Goal: Check status: Check status

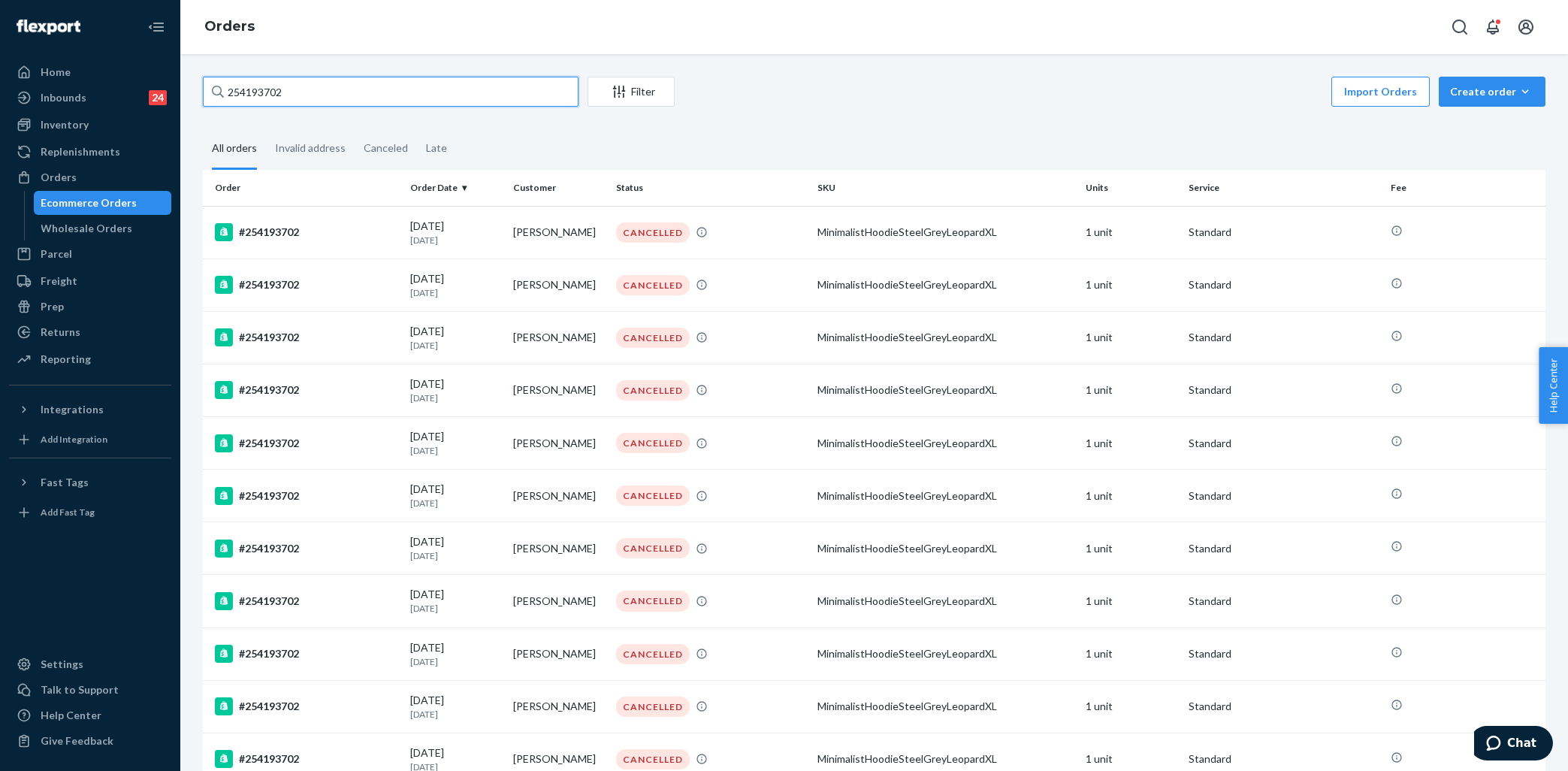
click at [286, 81] on input "254193702" at bounding box center [390, 91] width 376 height 30
paste input "5165667"
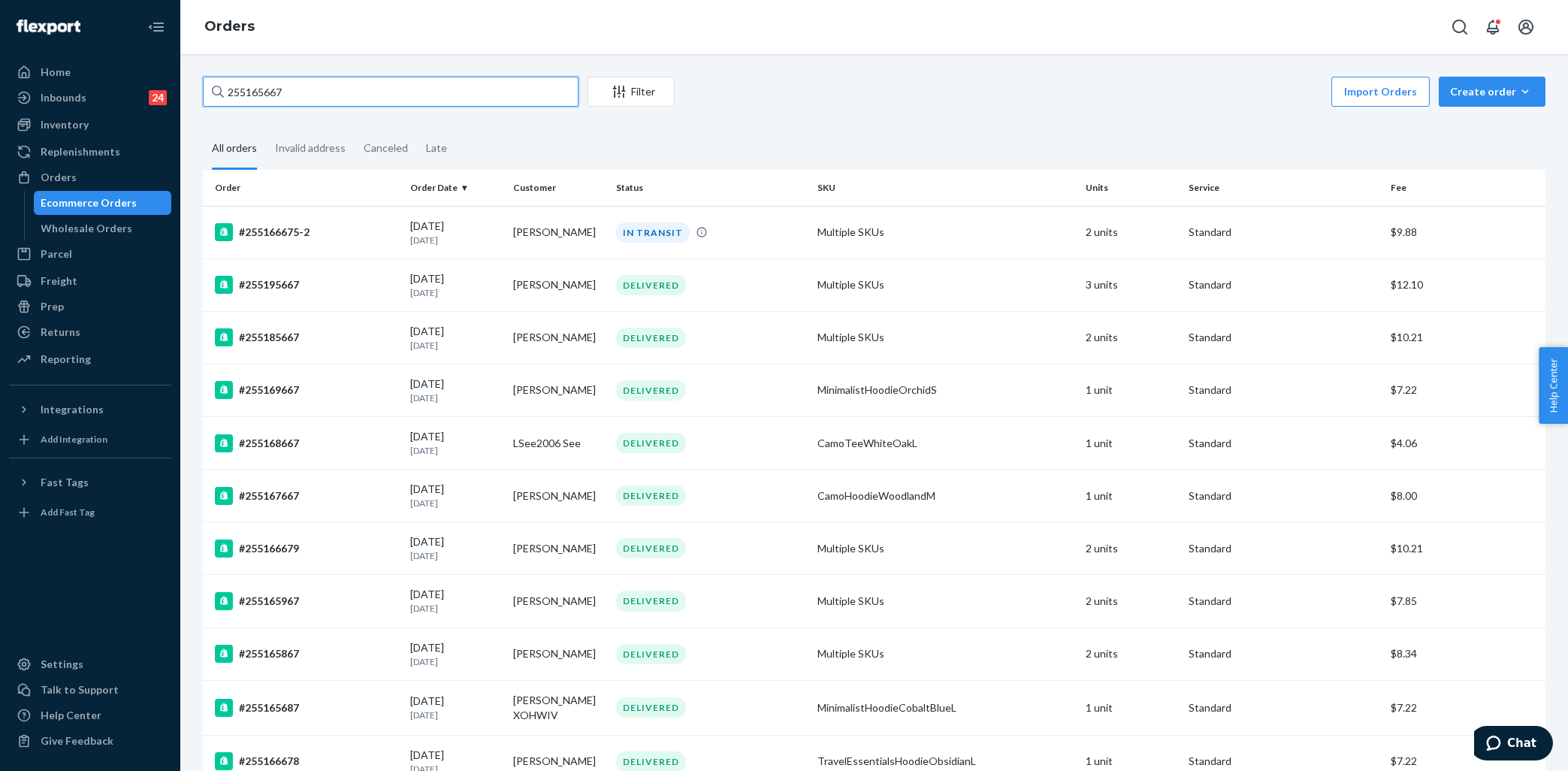
type input "255165667"
click at [491, 229] on div "[DATE] [DATE]" at bounding box center [455, 233] width 91 height 28
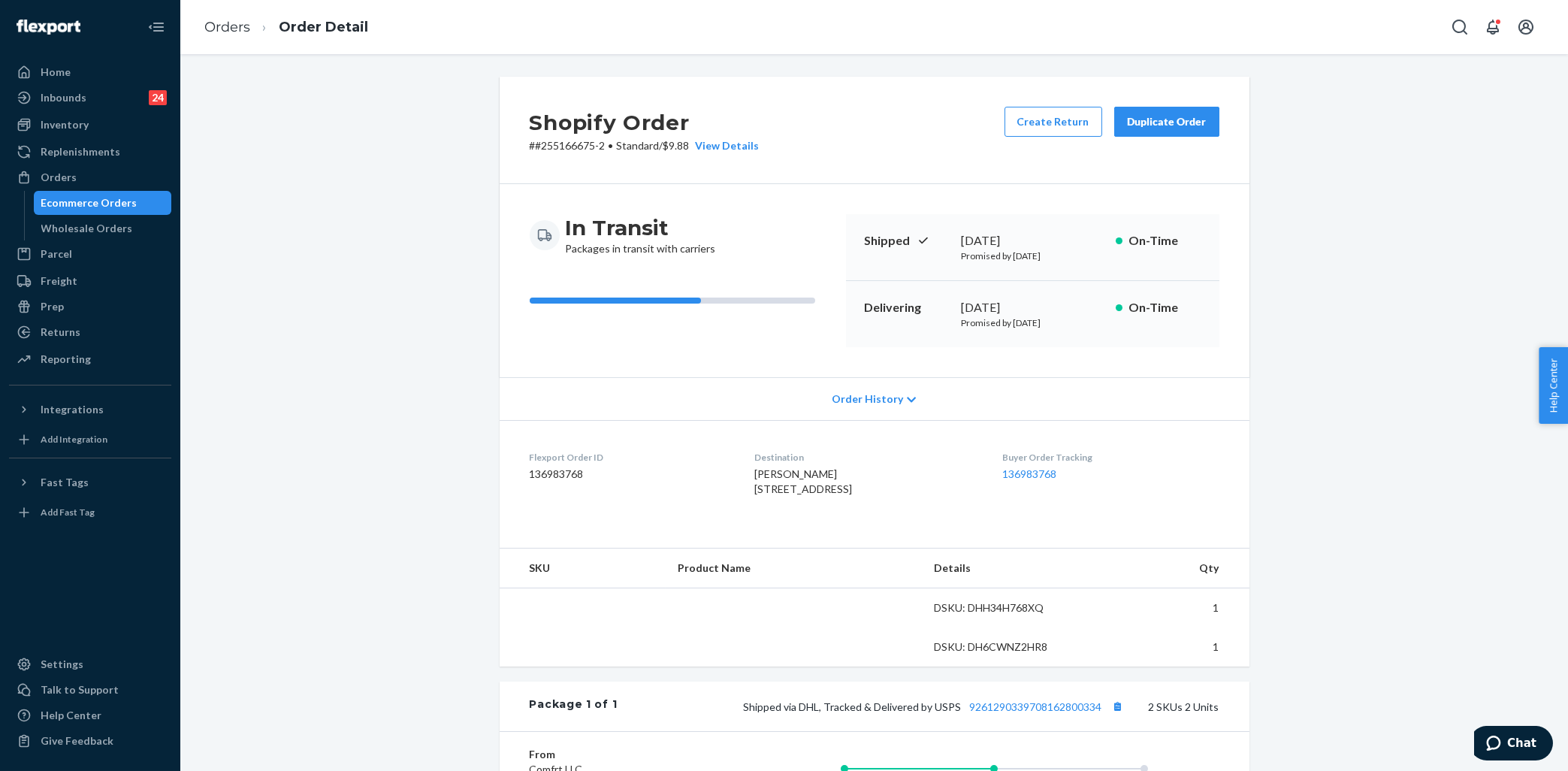
click at [360, 307] on div "Shopify Order # #255166675-2 • Standard / $9.88 View Details Create Return Dupl…" at bounding box center [874, 560] width 1364 height 968
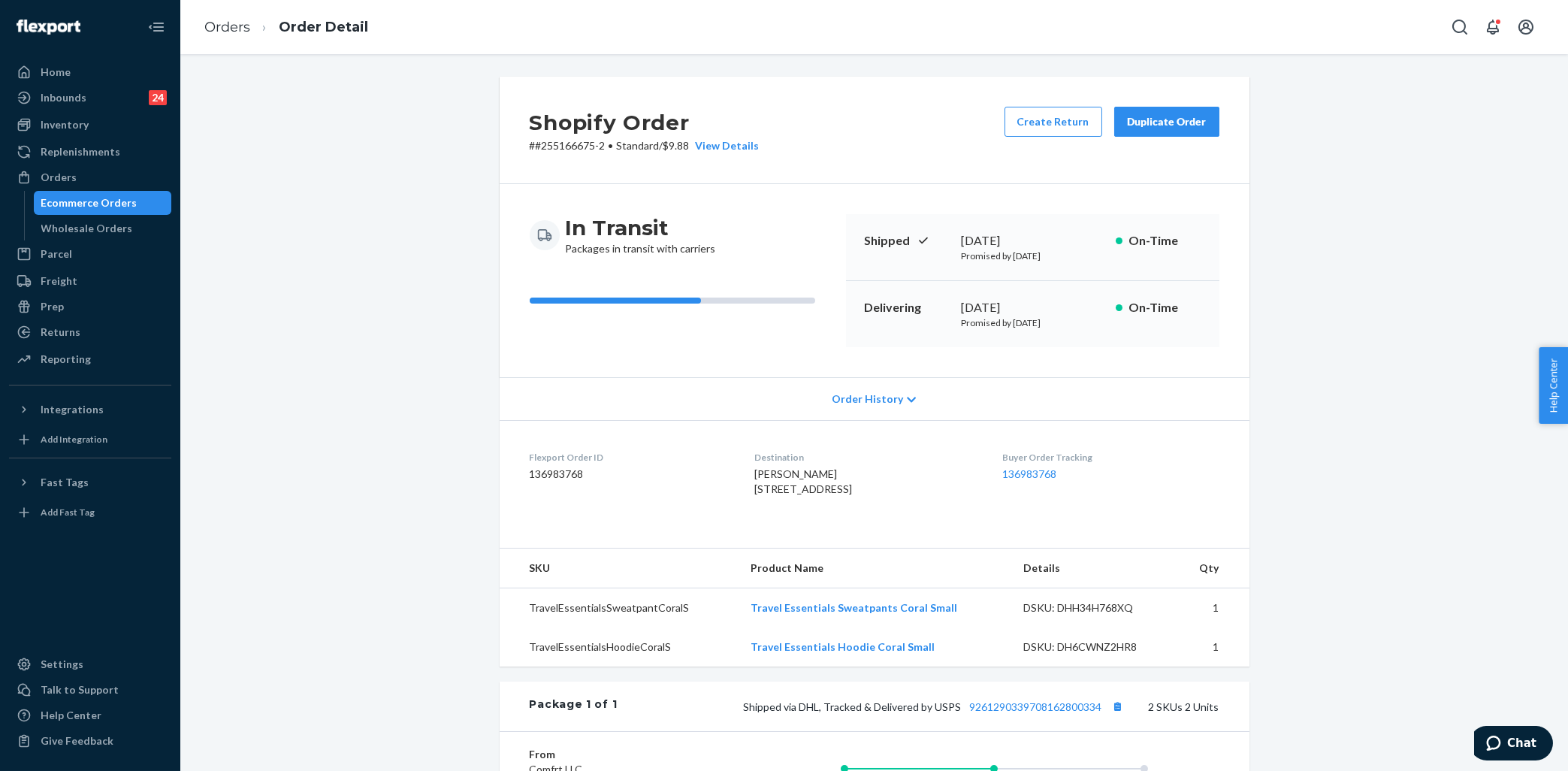
scroll to position [226, 0]
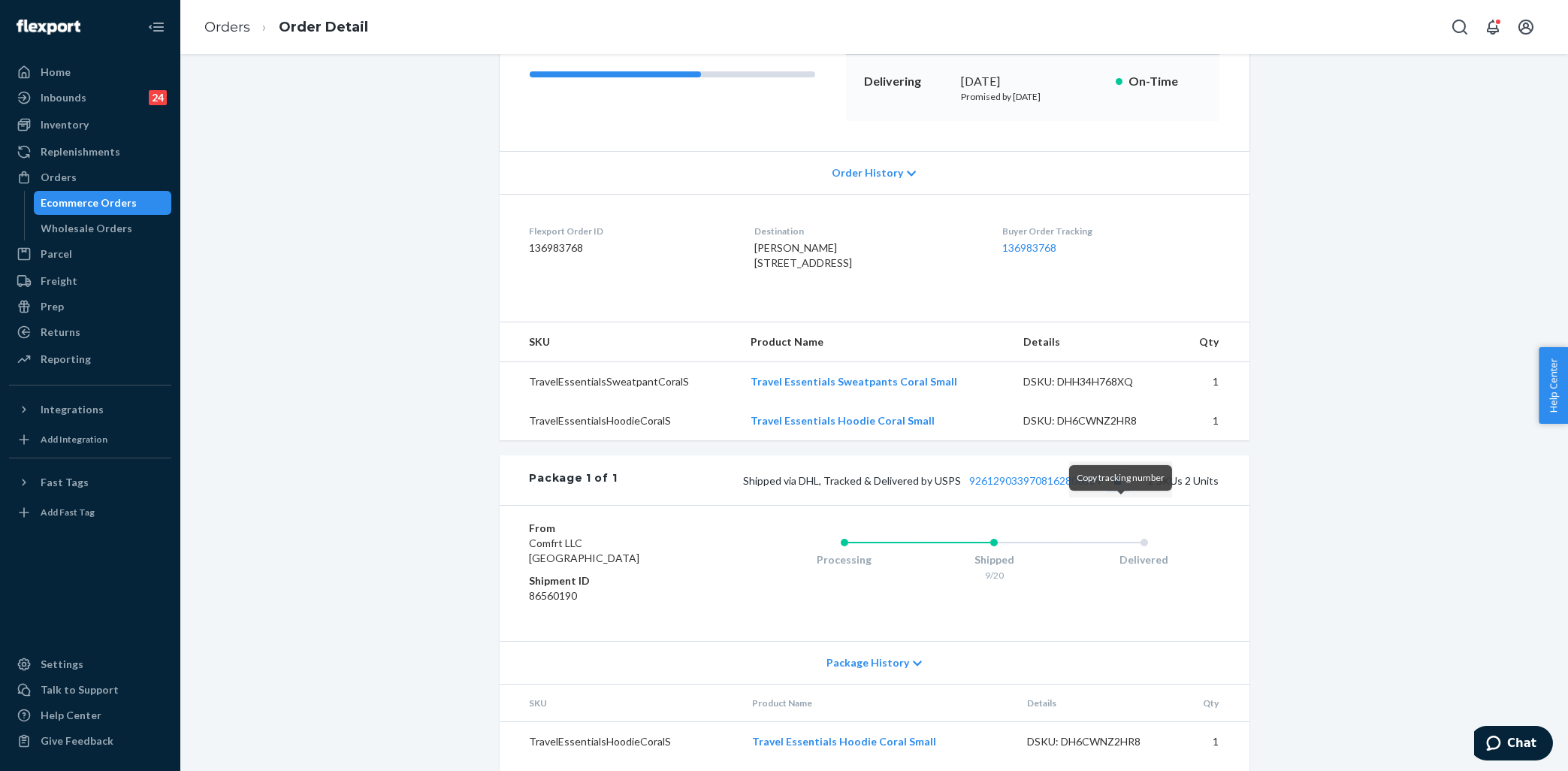
click at [1122, 490] on button "Copy tracking number" at bounding box center [1117, 480] width 20 height 20
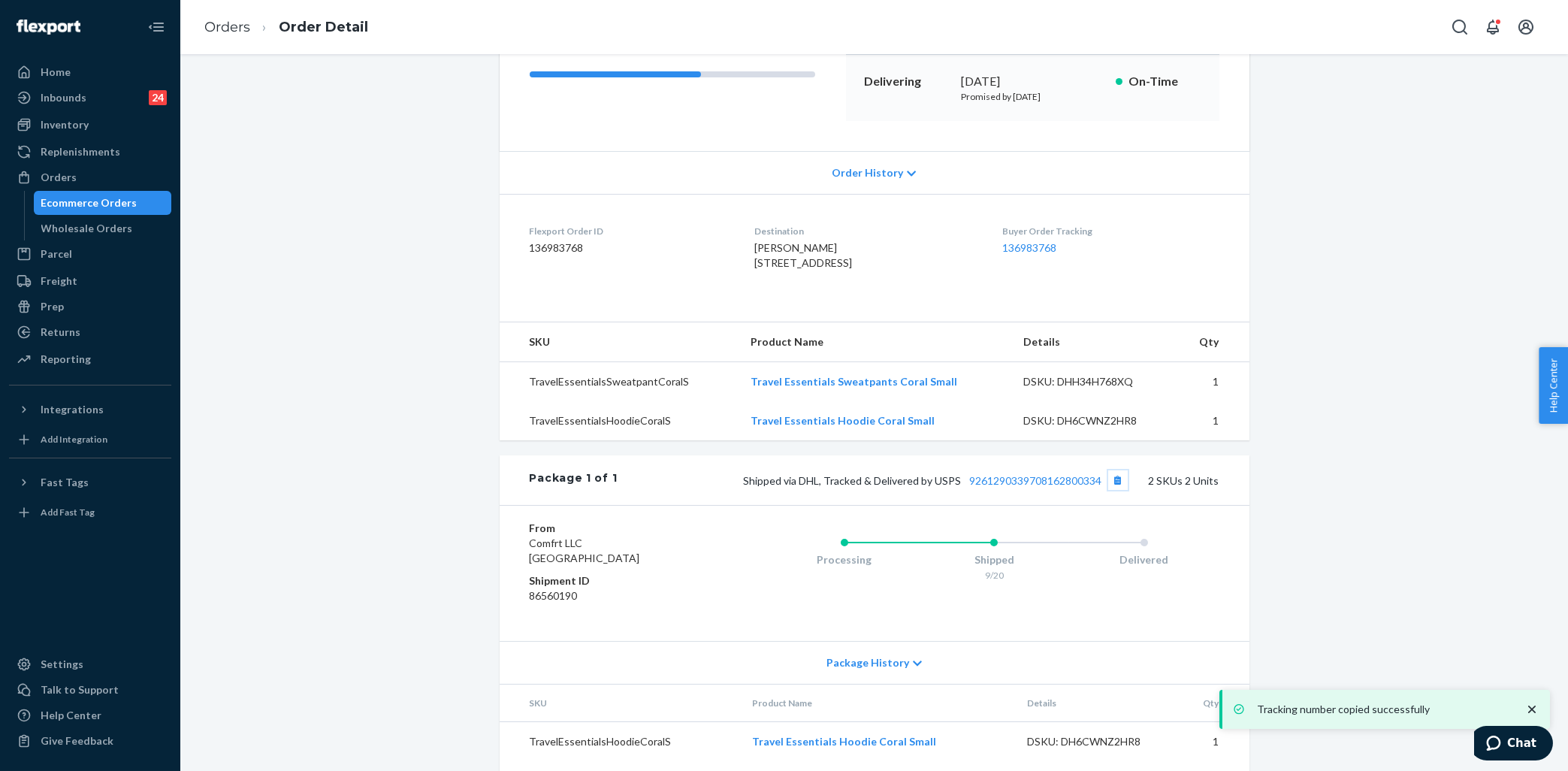
scroll to position [0, 0]
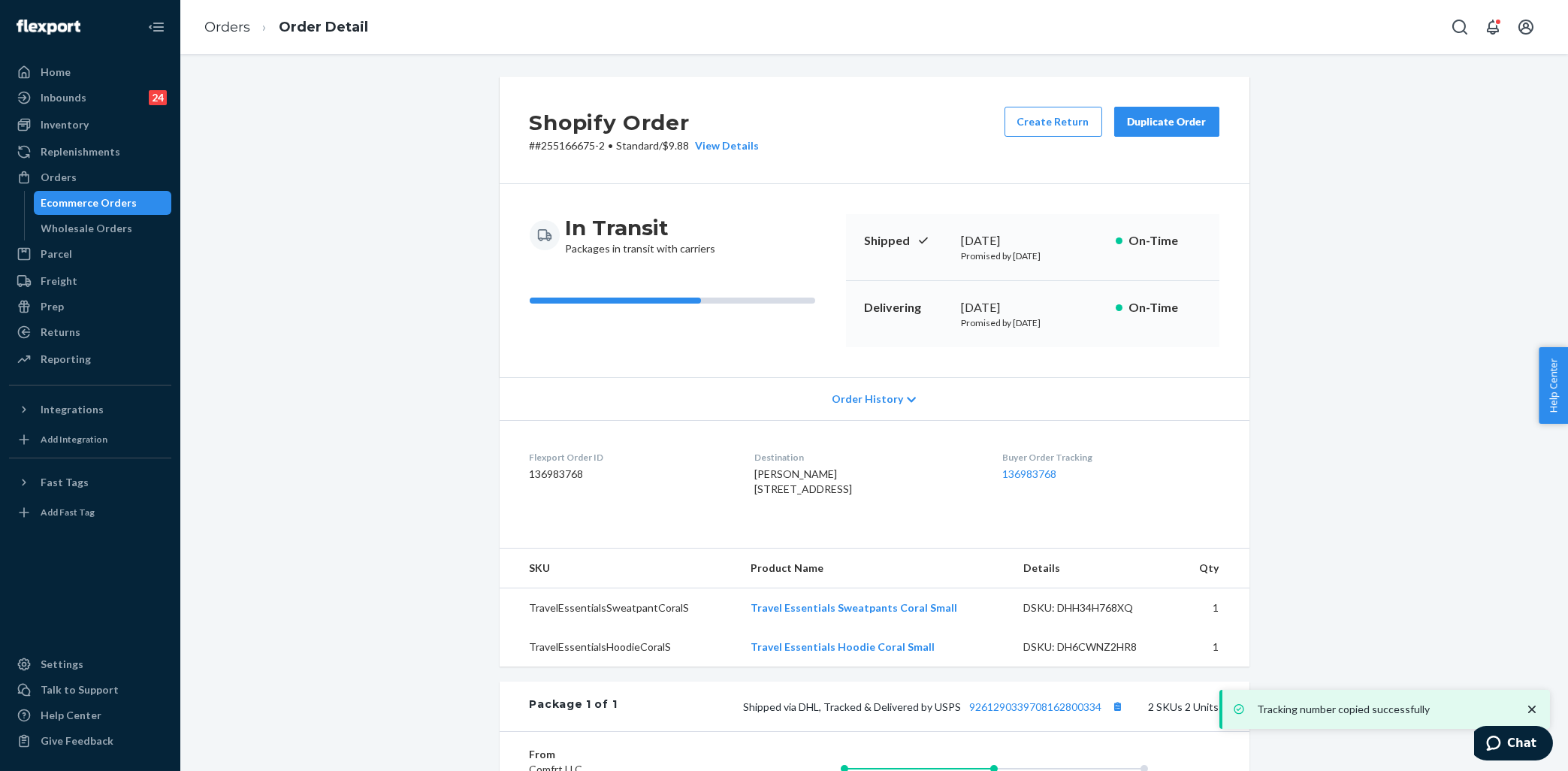
click at [418, 236] on div "Shopify Order # #255166675-2 • Standard / $9.88 View Details Create Return Dupl…" at bounding box center [874, 560] width 1364 height 968
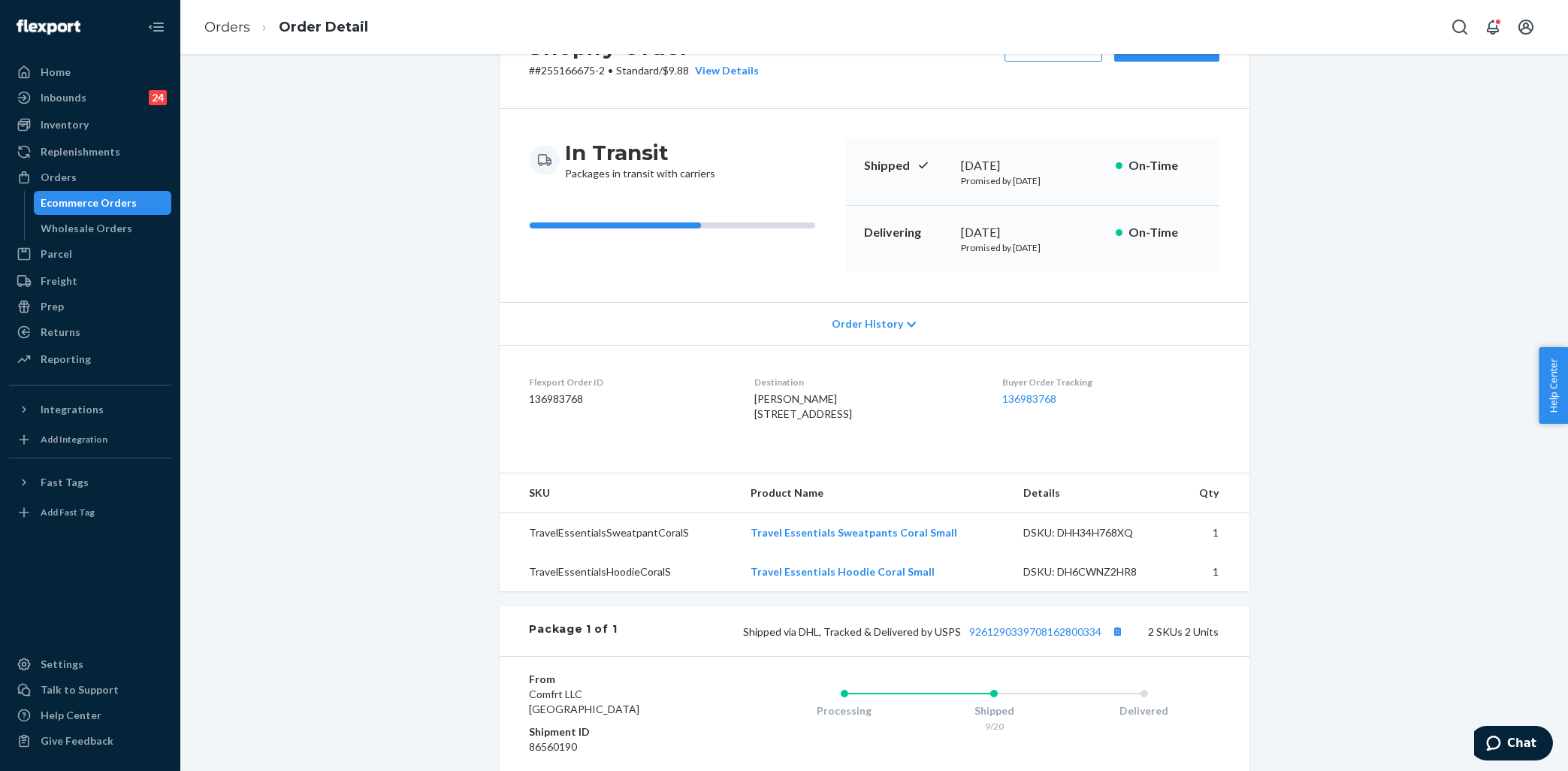
click at [376, 131] on div "Shopify Order # #255166675-2 • Standard / $9.88 View Details Create Return Dupl…" at bounding box center [874, 485] width 1364 height 968
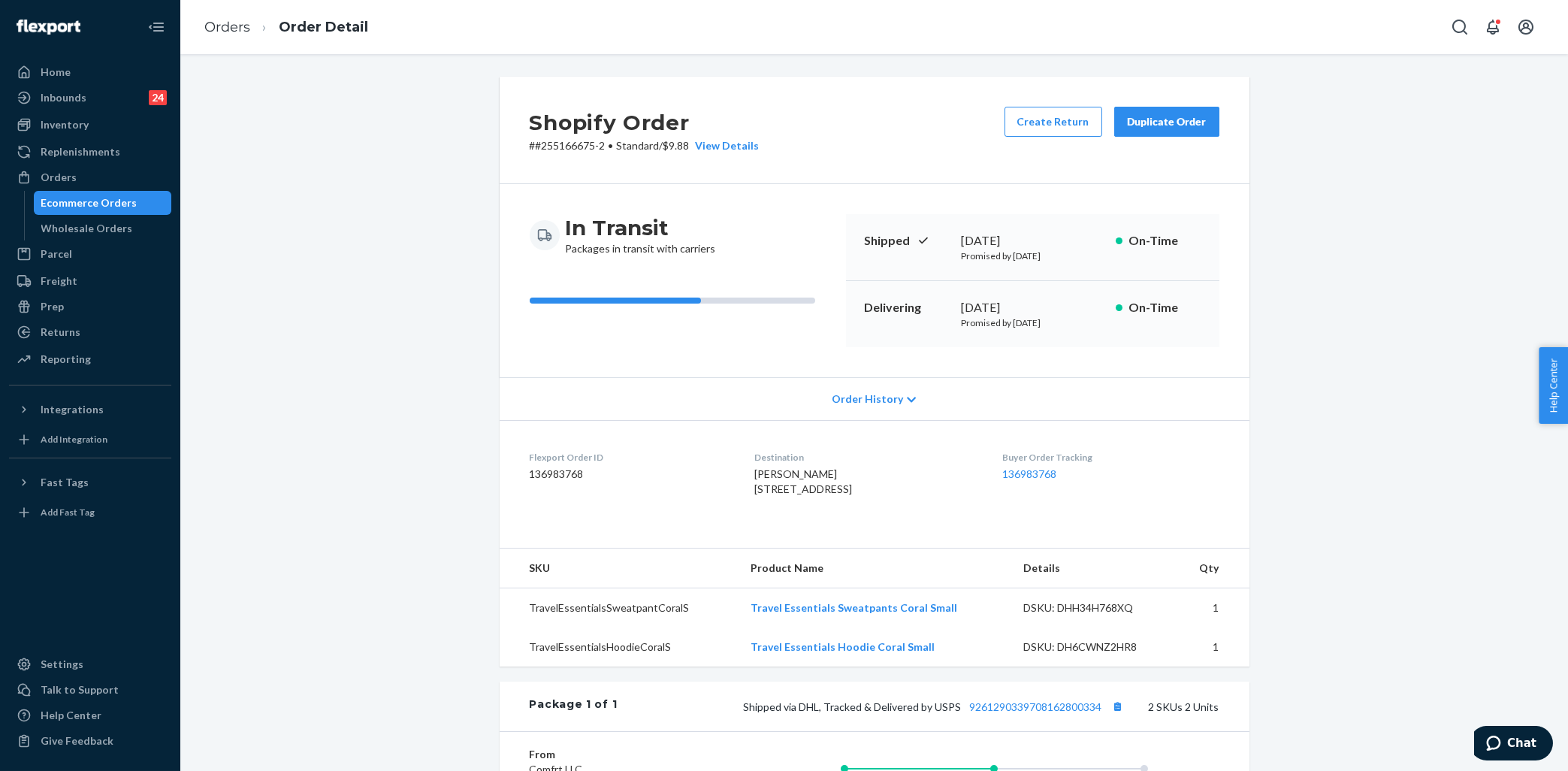
scroll to position [151, 0]
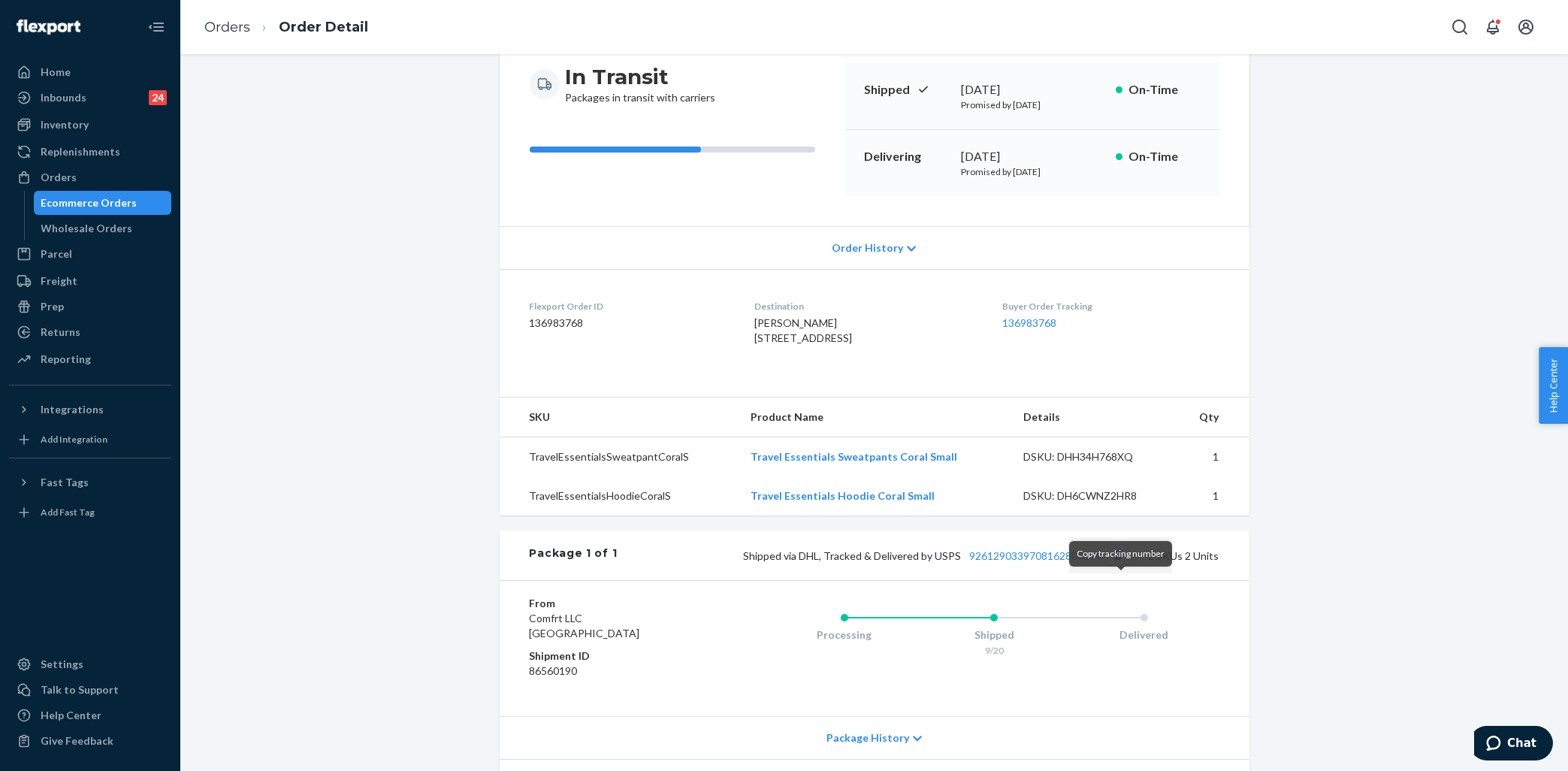
click at [1123, 565] on button "Copy tracking number" at bounding box center [1117, 555] width 20 height 20
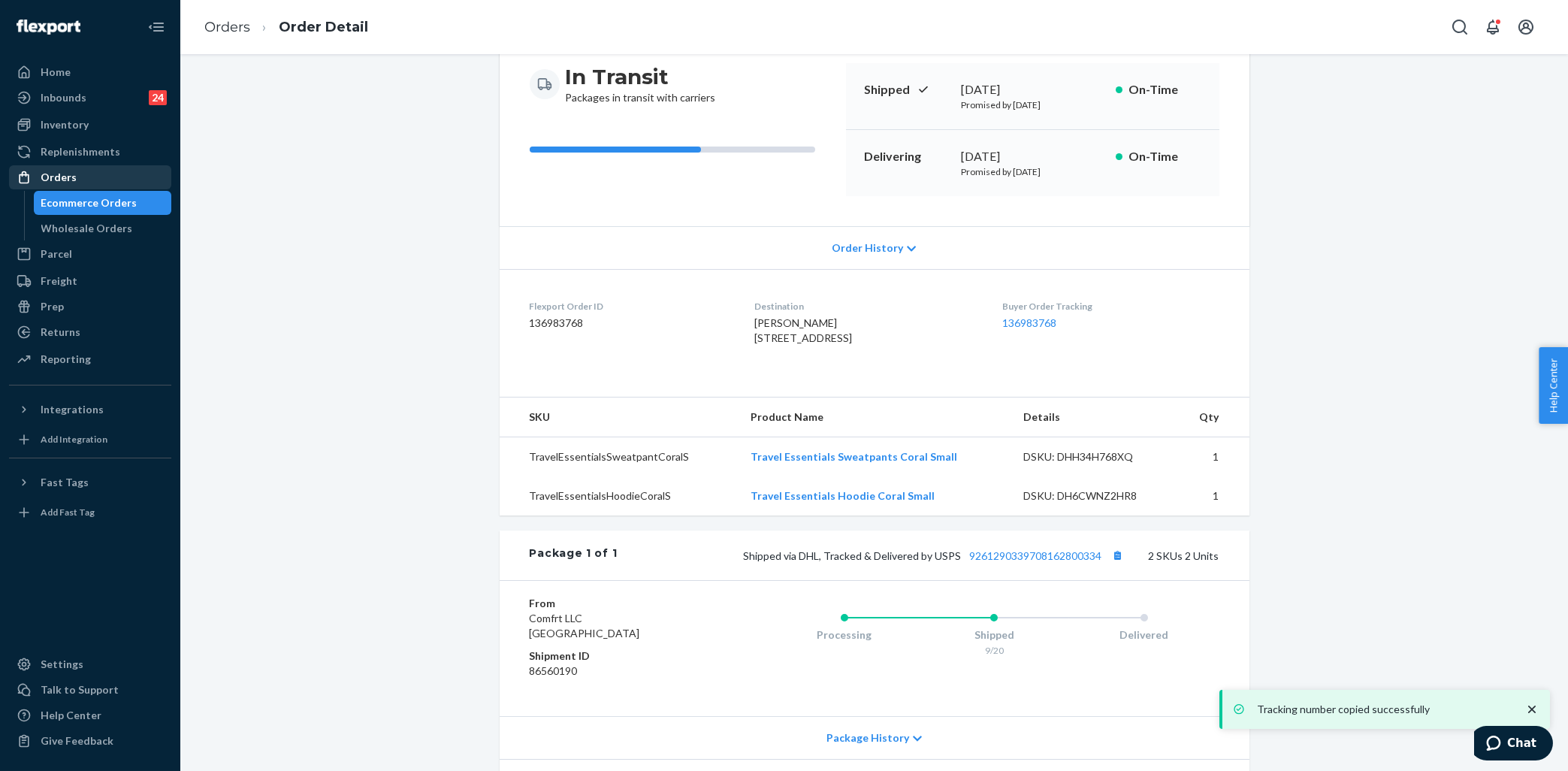
click at [101, 173] on div "Orders" at bounding box center [89, 177] width 159 height 21
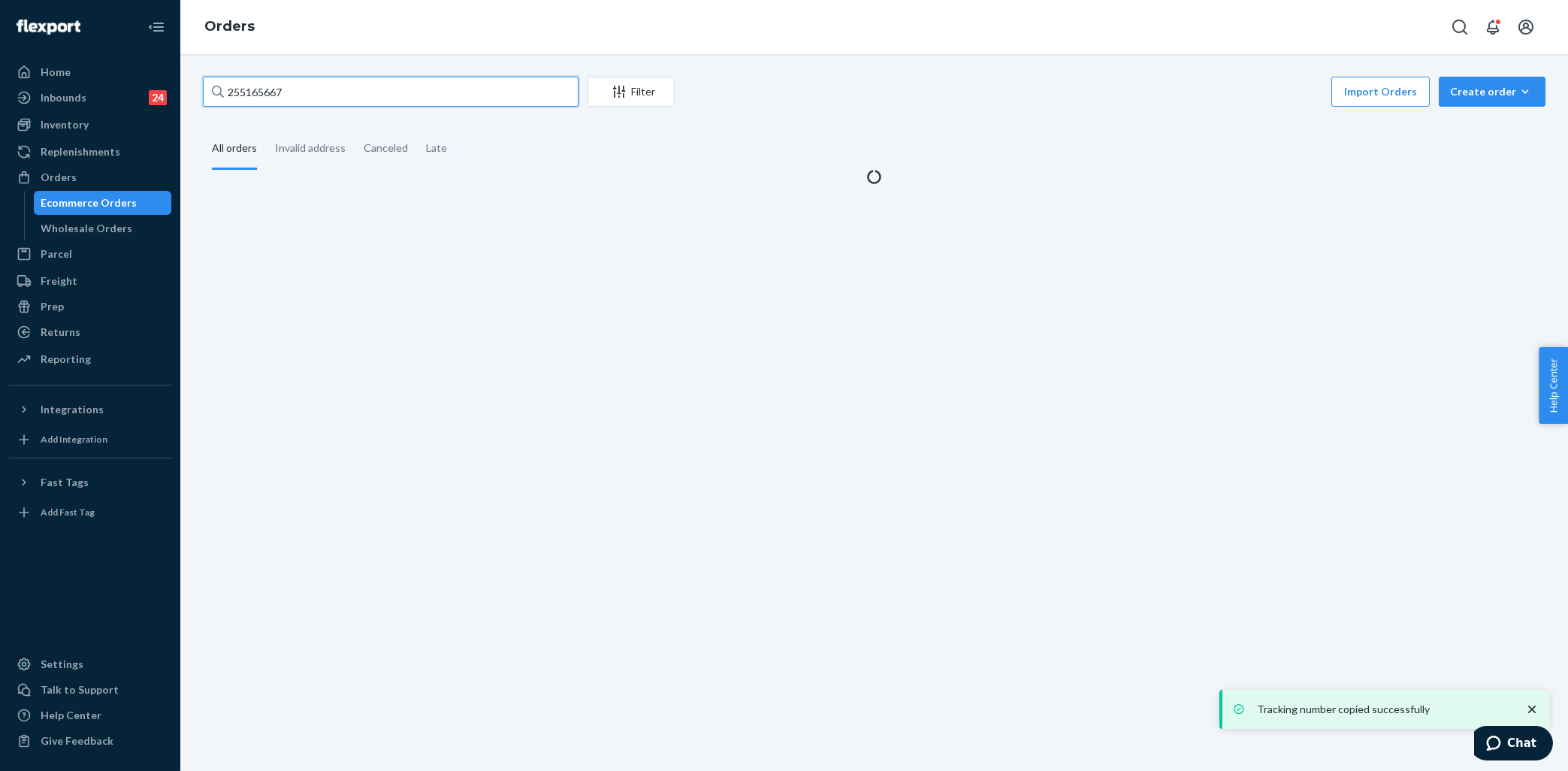
click at [358, 86] on input "255165667" at bounding box center [390, 91] width 376 height 30
paste input "4690610"
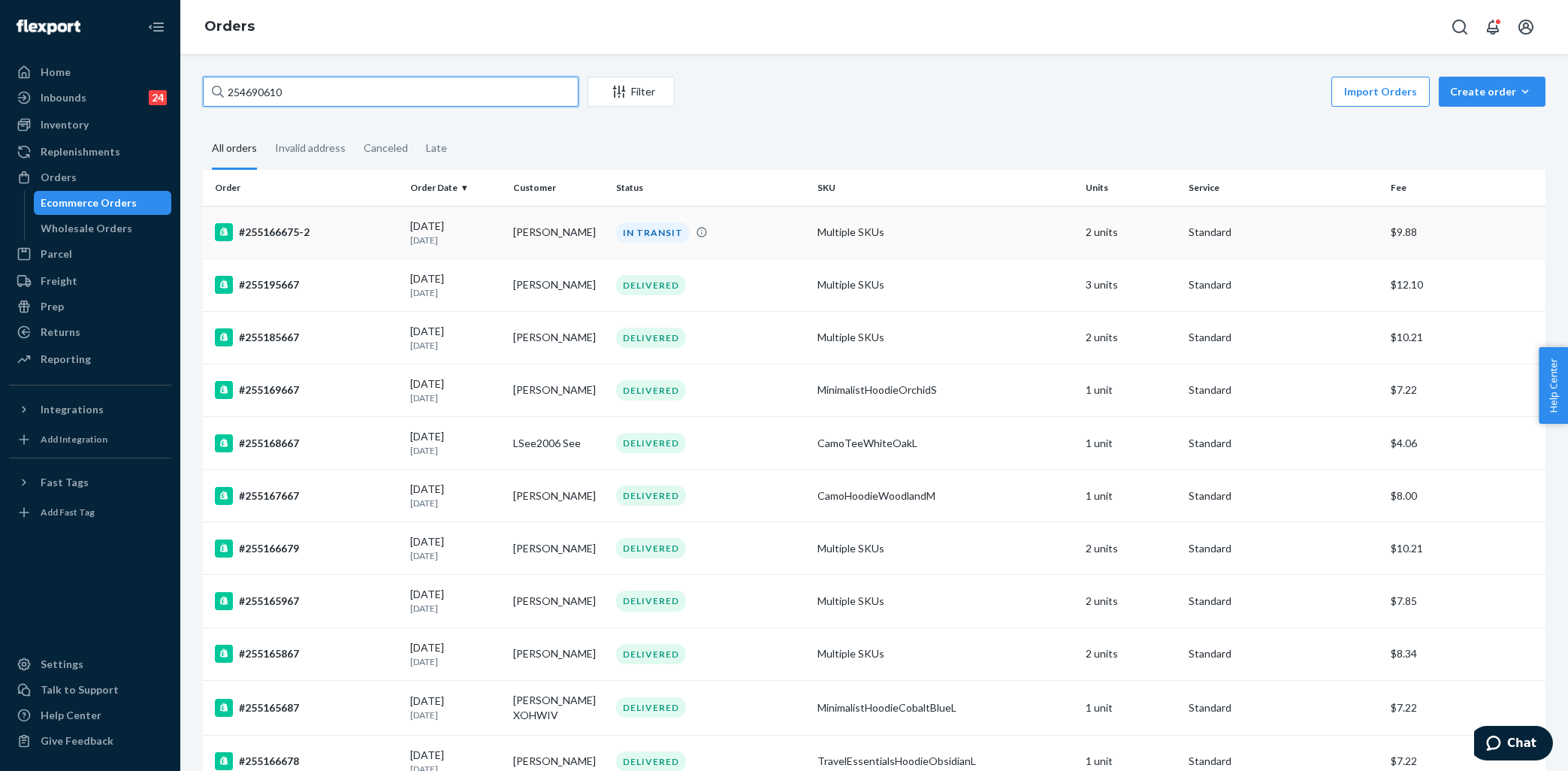
type input "254690610"
click at [389, 237] on div "#255166675-2" at bounding box center [306, 232] width 183 height 18
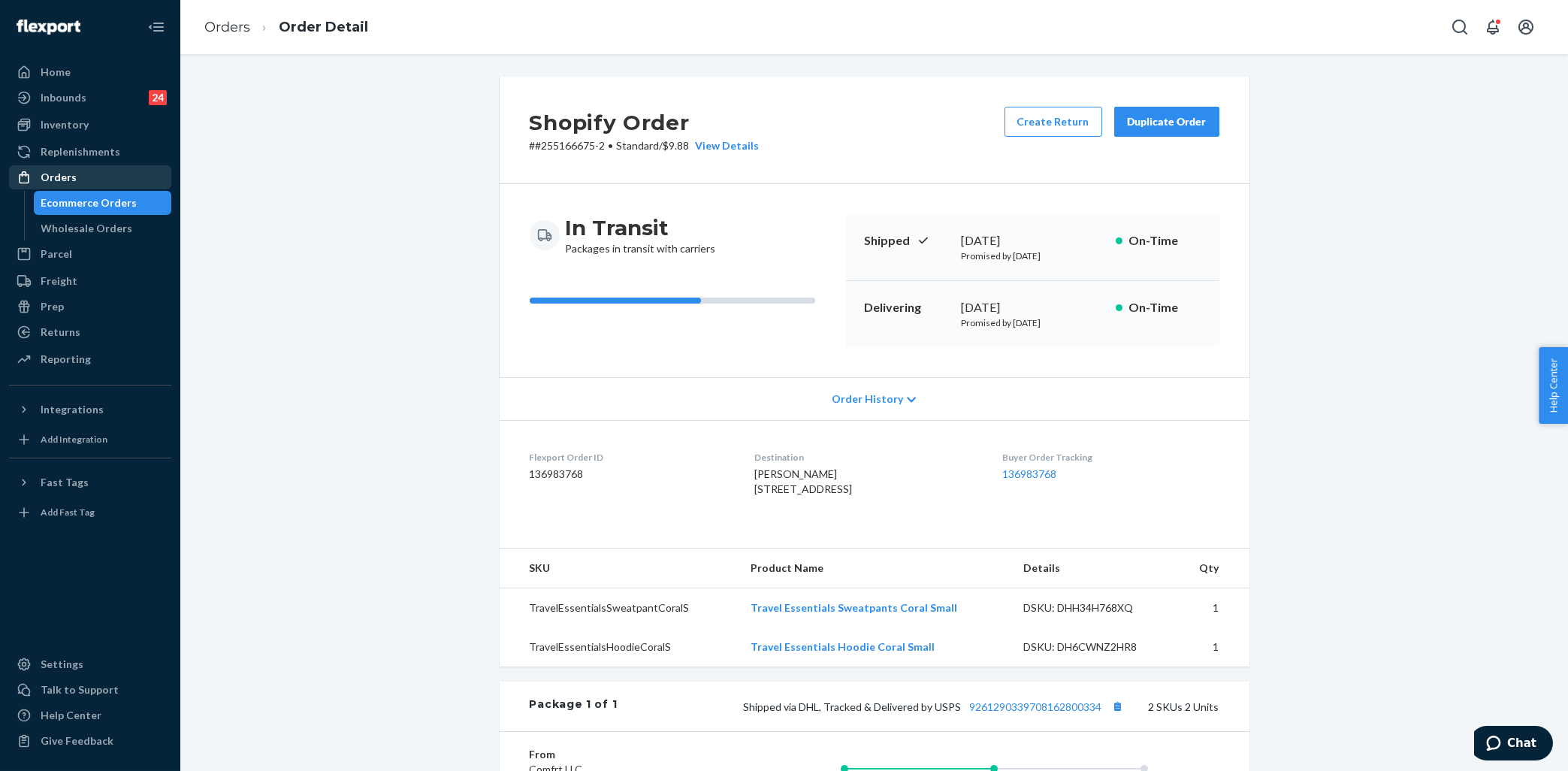
click at [86, 179] on div "Orders" at bounding box center [89, 177] width 159 height 21
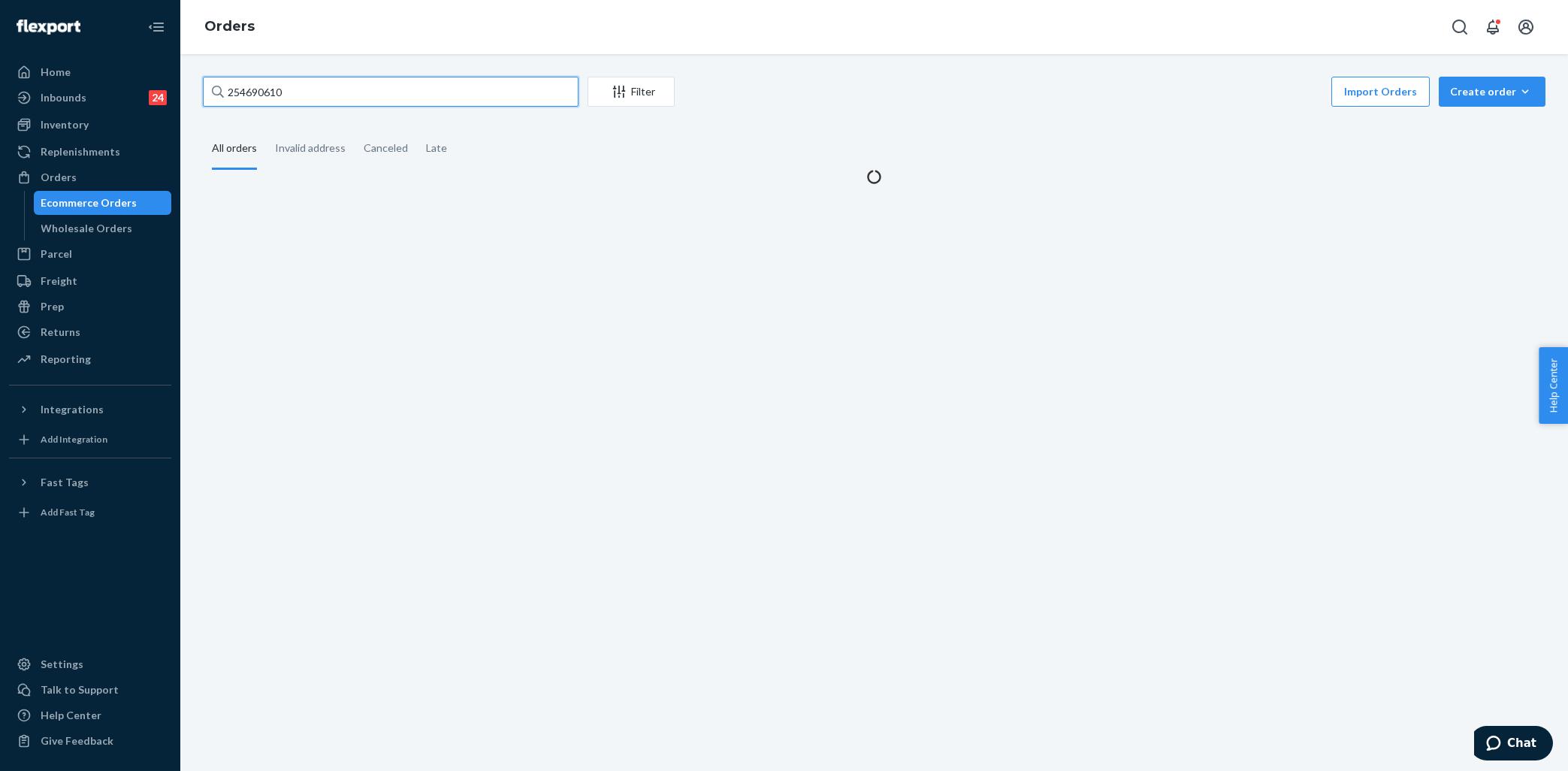
click at [344, 86] on input "254690610" at bounding box center [390, 91] width 376 height 30
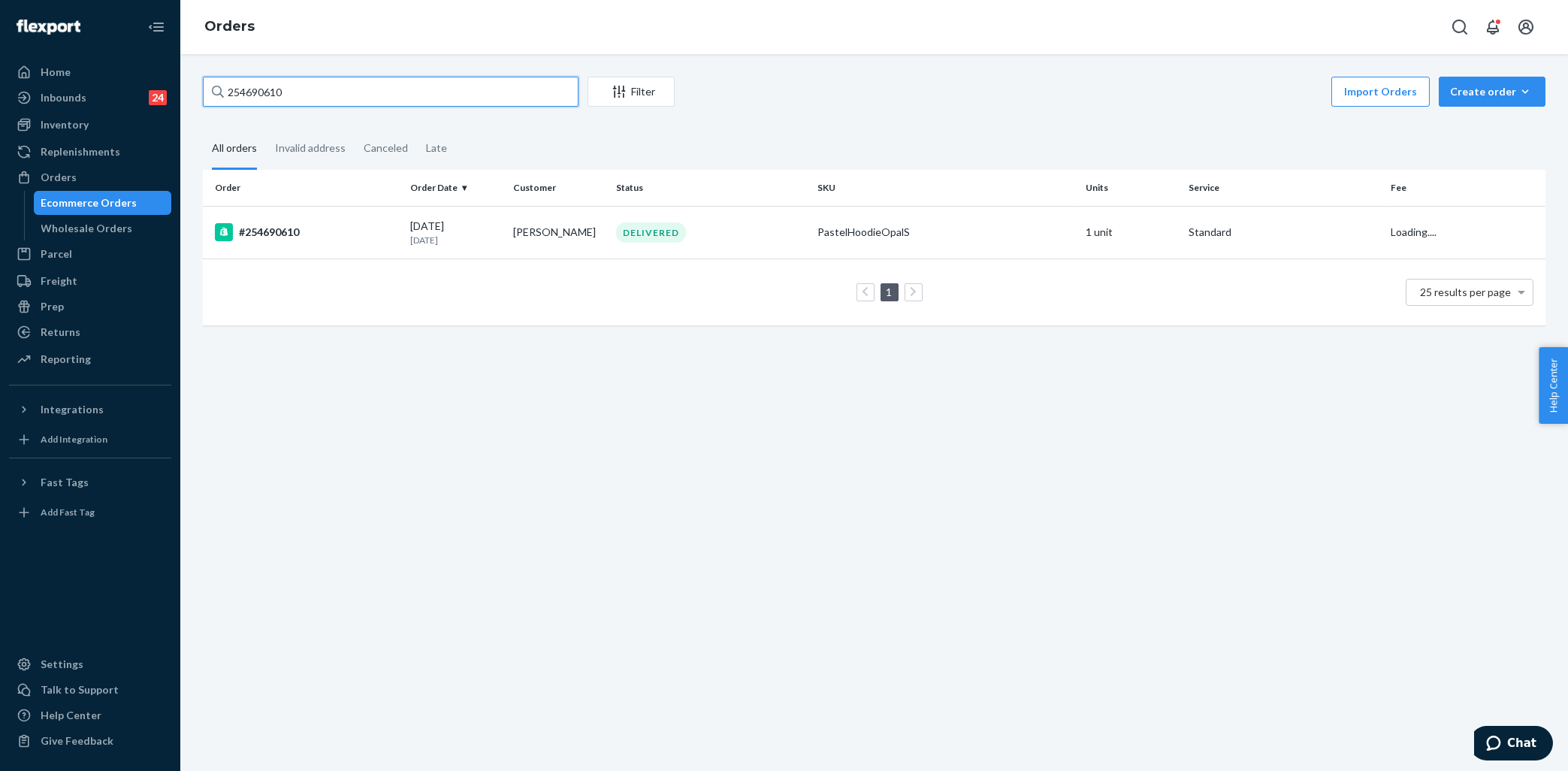
paste input "text"
type input "254690610"
click at [374, 237] on div "#254690610" at bounding box center [306, 232] width 183 height 18
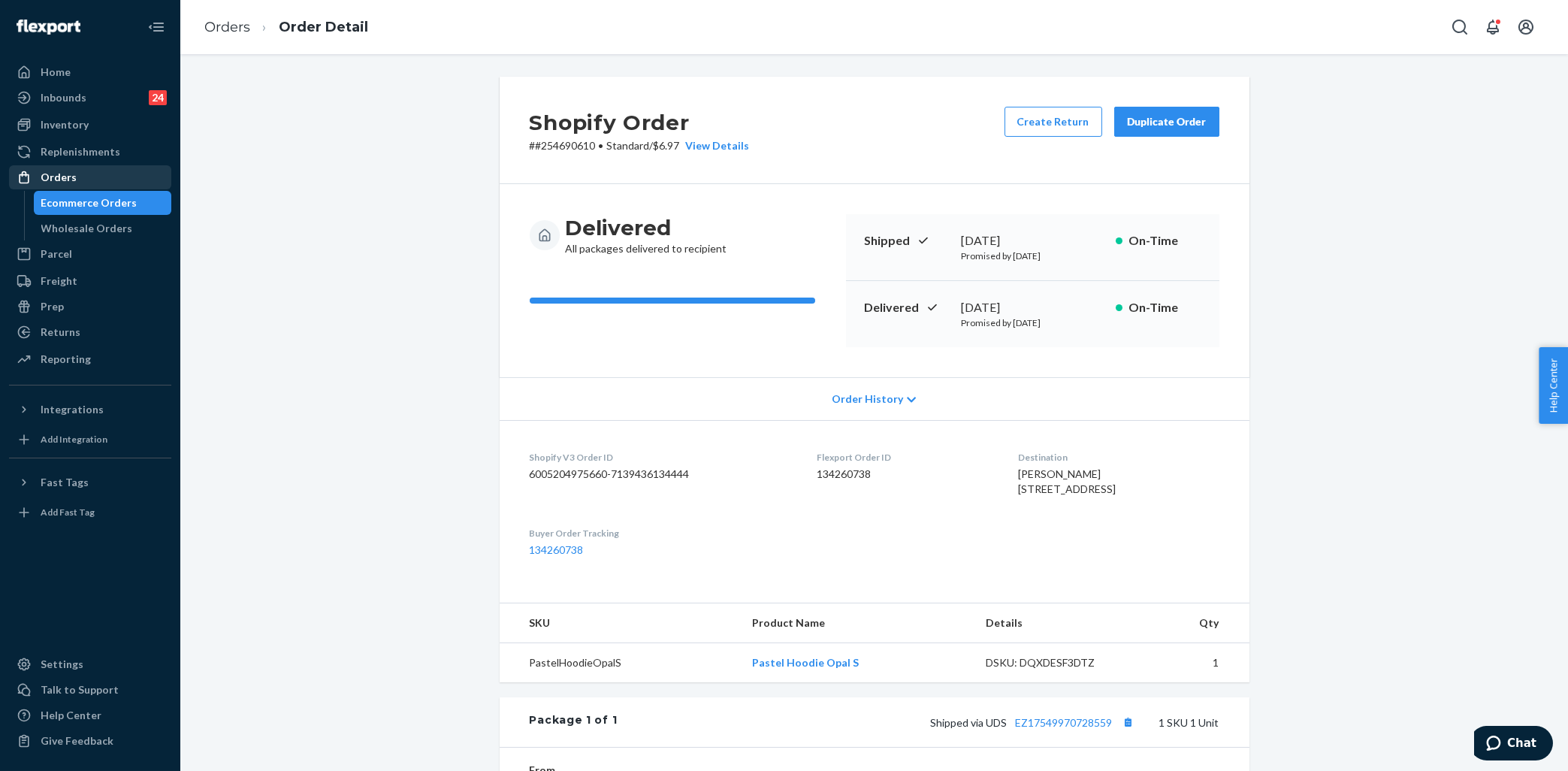
click at [85, 189] on link "Orders" at bounding box center [90, 178] width 163 height 24
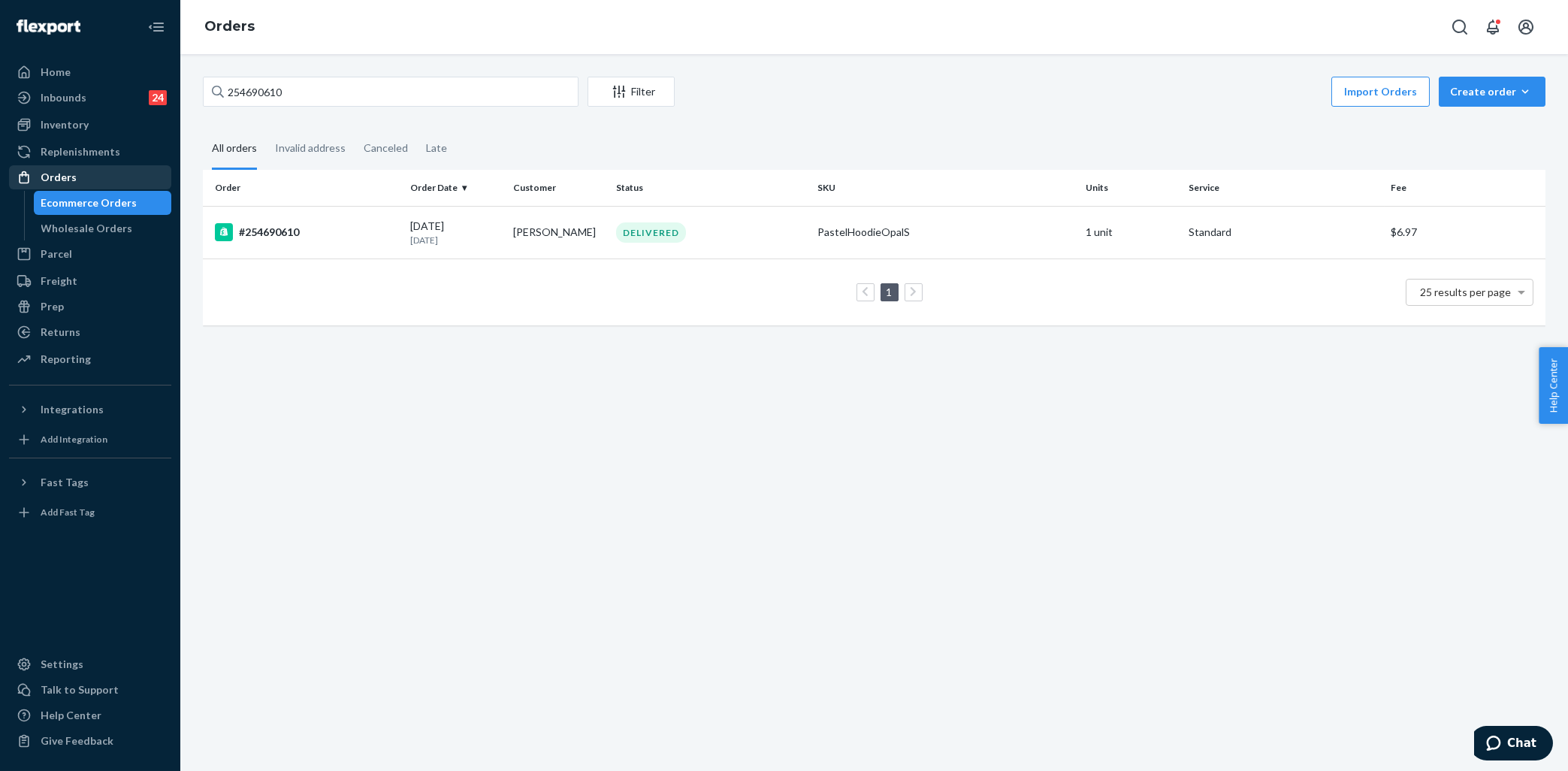
click at [99, 172] on div "Orders" at bounding box center [89, 177] width 159 height 21
click at [301, 91] on input "254690610" at bounding box center [390, 91] width 376 height 30
paste input "#255165667"
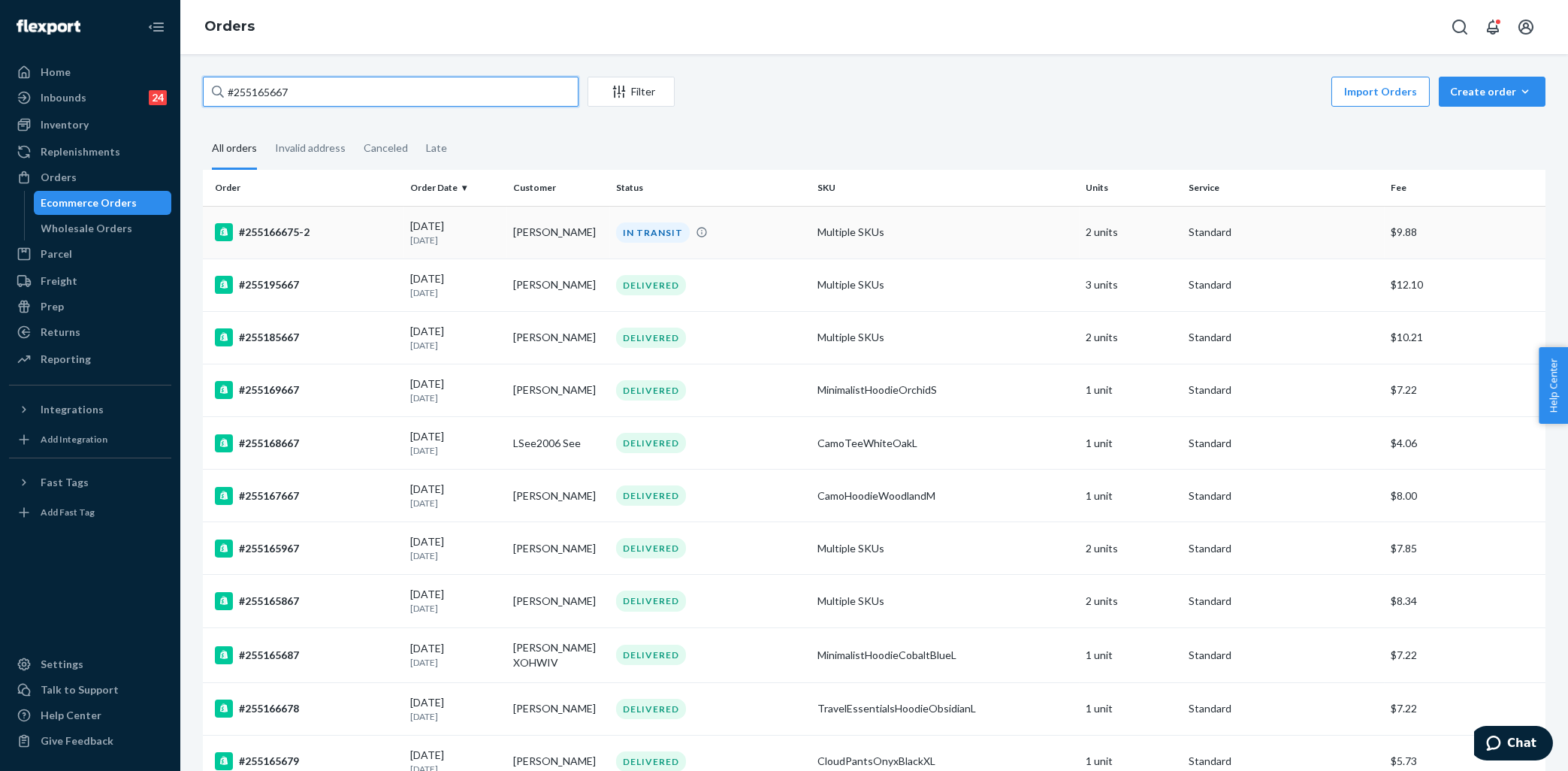
type input "#255165667"
click at [371, 229] on div "#255166675-2" at bounding box center [306, 232] width 183 height 18
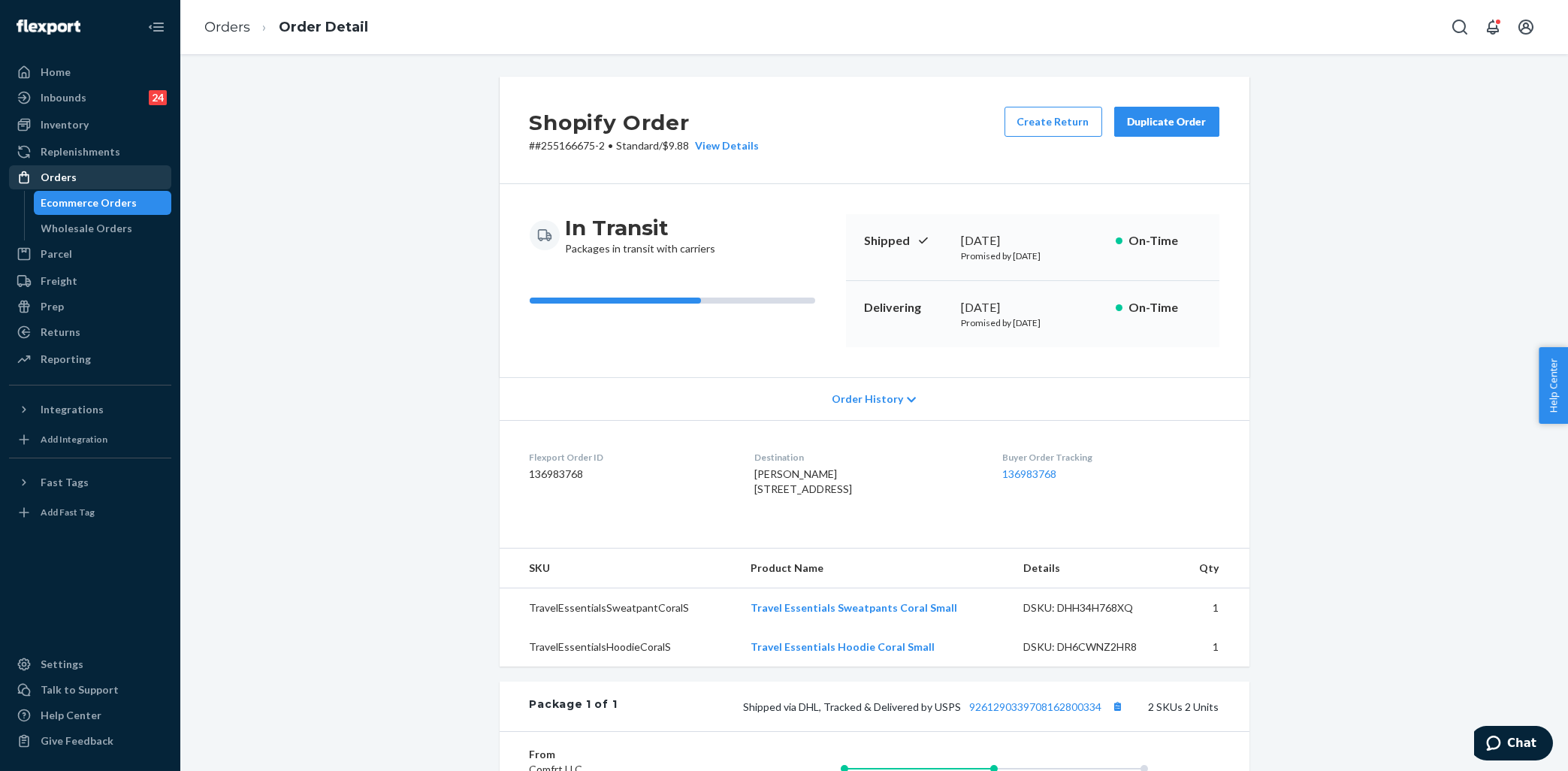
click at [86, 184] on div "Orders" at bounding box center [89, 177] width 159 height 21
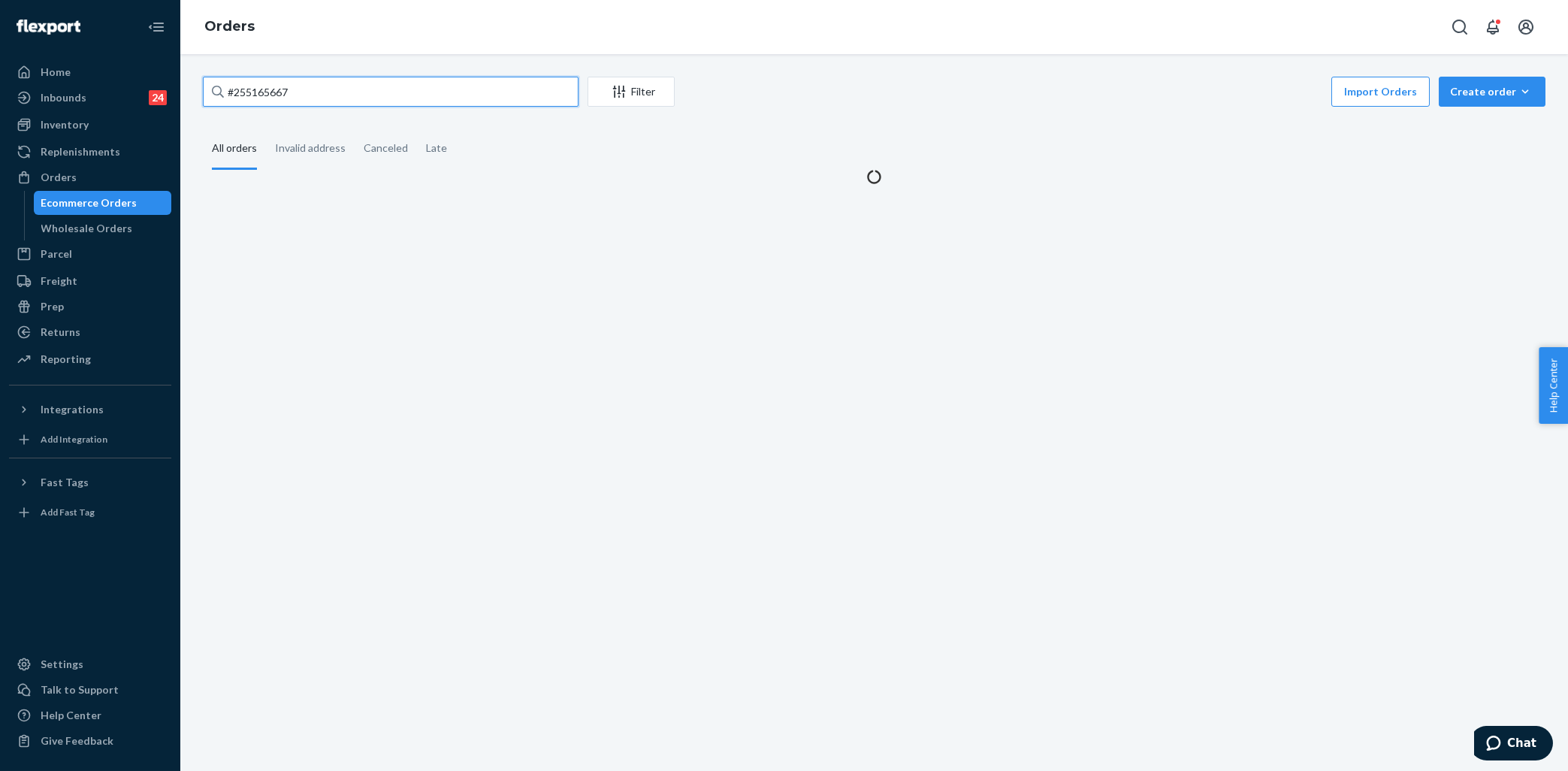
click at [324, 86] on input "#255165667" at bounding box center [390, 91] width 376 height 30
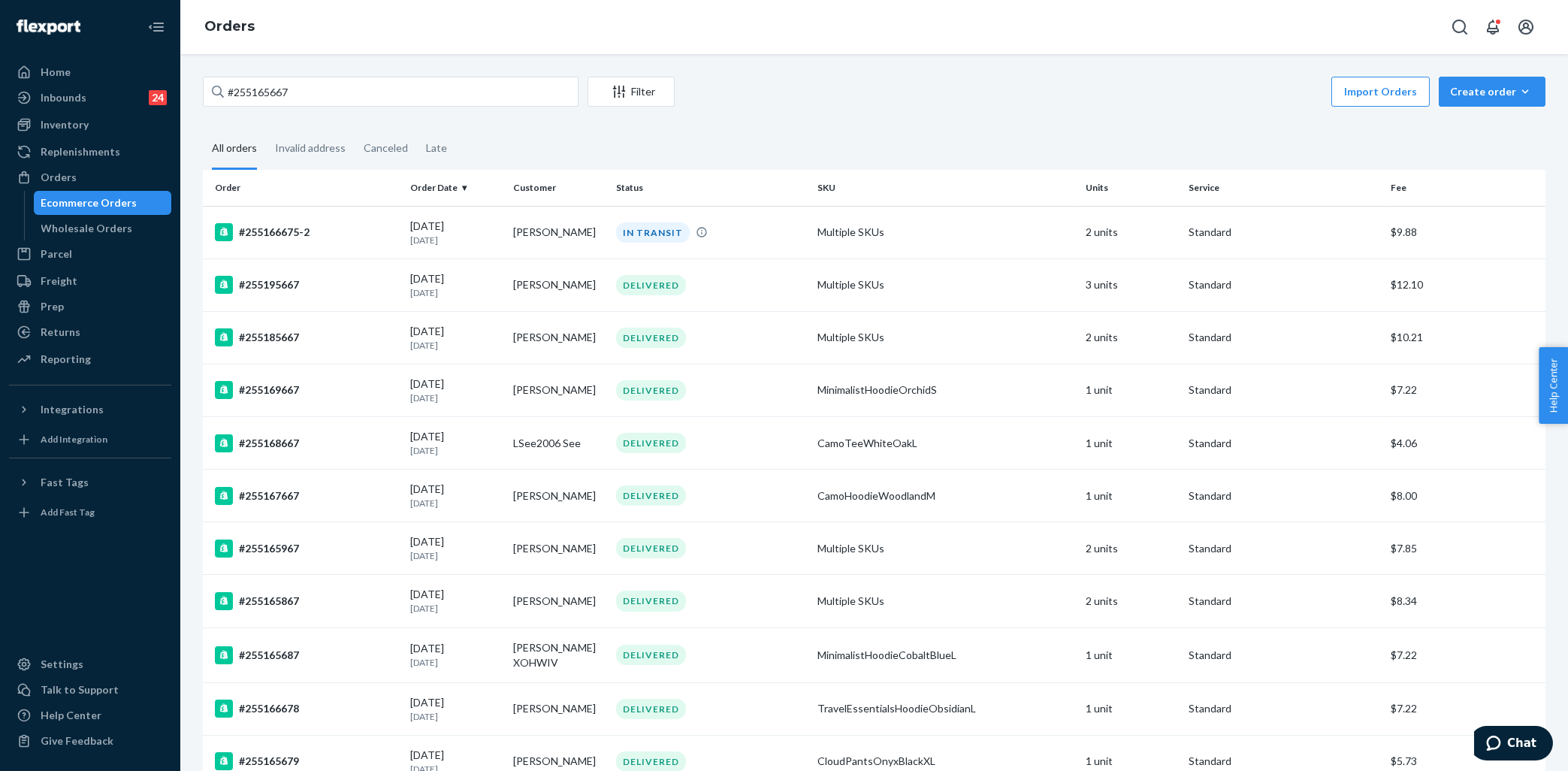
drag, startPoint x: 343, startPoint y: 108, endPoint x: 352, endPoint y: 87, distance: 22.8
click at [344, 106] on div "#255165667 Filter Import Orders Create order Ecommerce order Removal order" at bounding box center [874, 93] width 1342 height 33
click at [353, 86] on input "#255165667" at bounding box center [390, 91] width 376 height 30
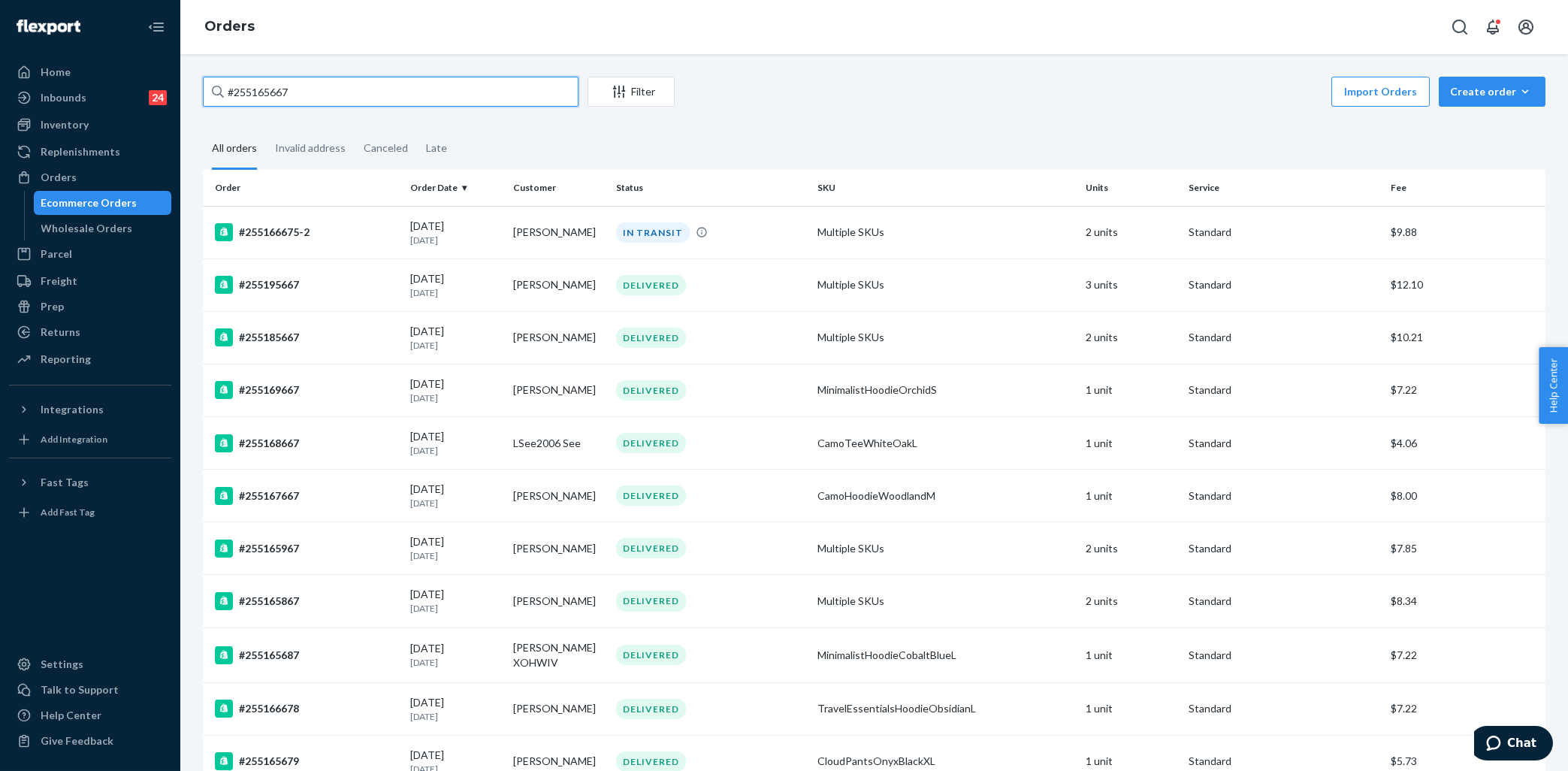
paste input "255165667"
click at [316, 88] on input "255165667" at bounding box center [390, 91] width 376 height 30
paste input "340420"
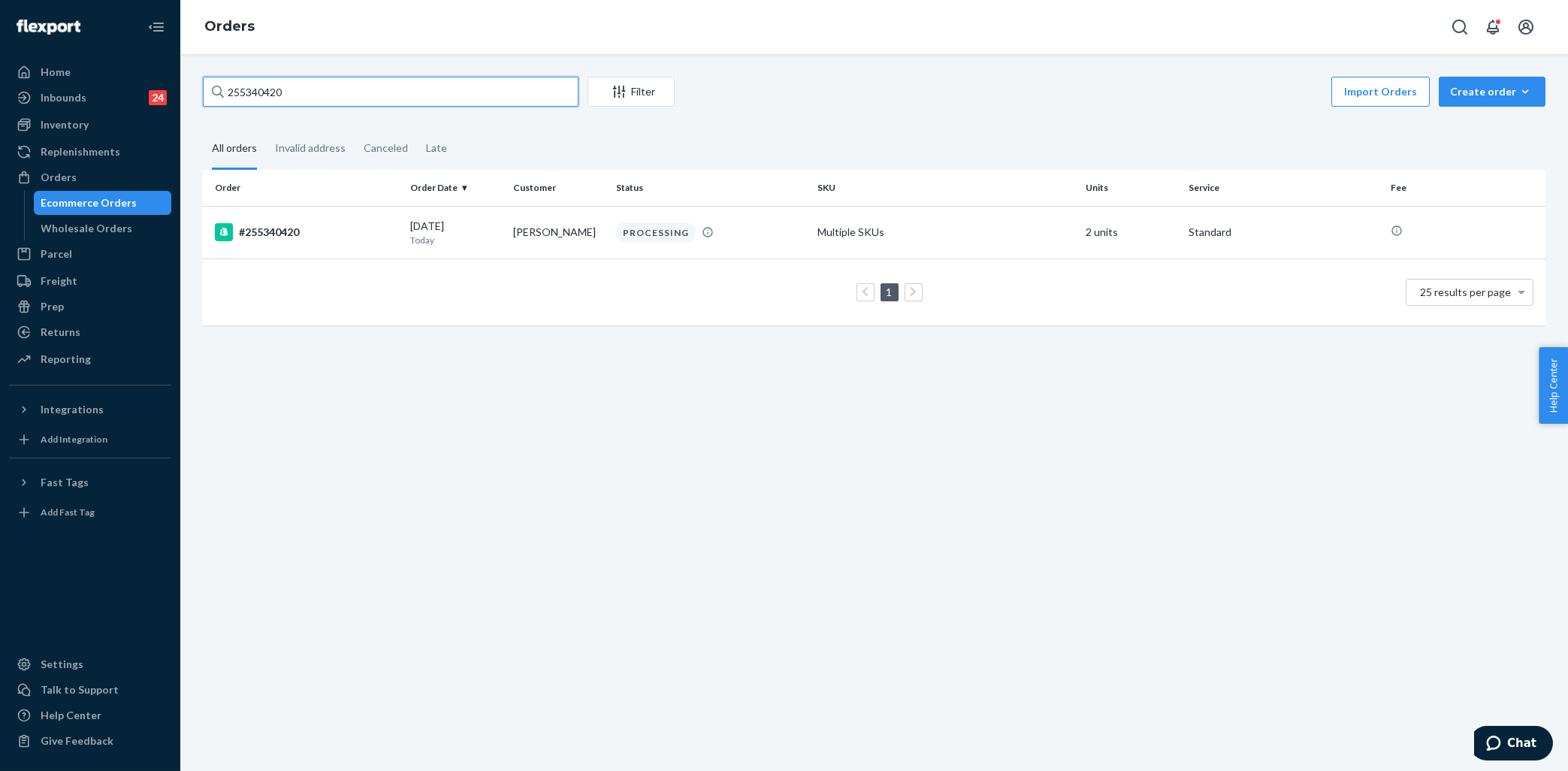
type input "255340420"
click at [735, 239] on div "PROCESSING" at bounding box center [710, 233] width 195 height 20
